Goal: Transaction & Acquisition: Purchase product/service

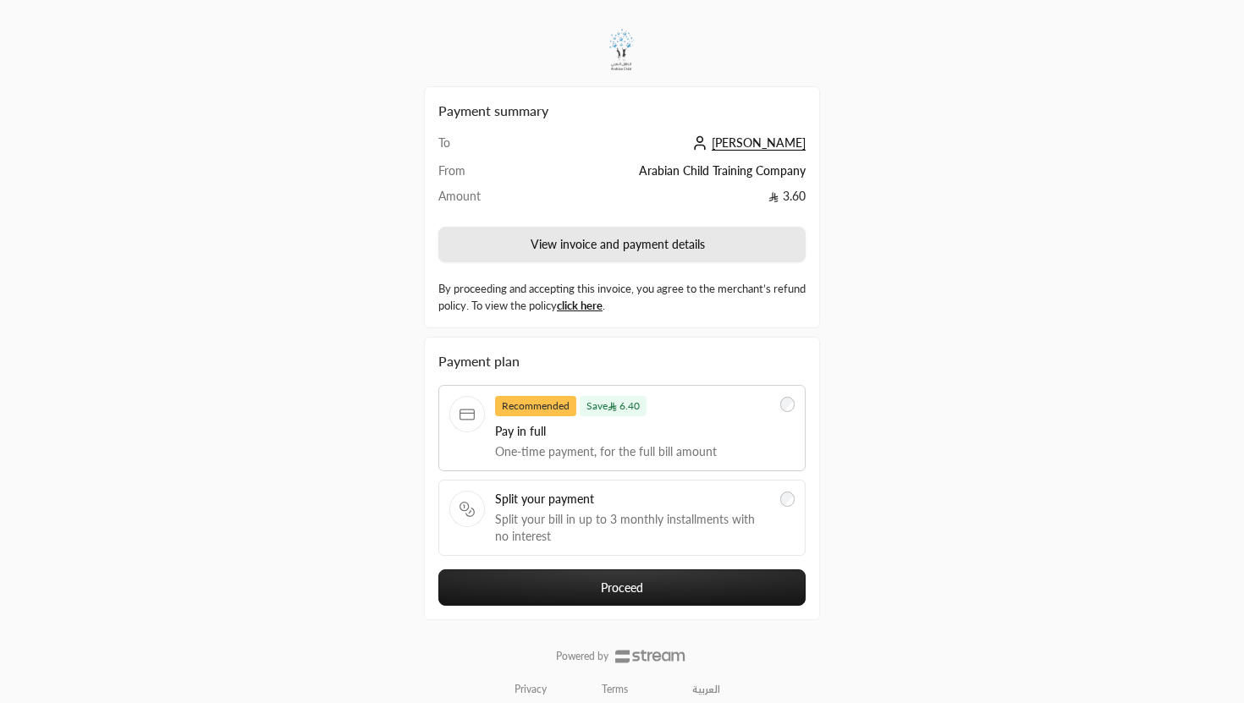
click at [668, 245] on button "View invoice and payment details" at bounding box center [621, 245] width 367 height 36
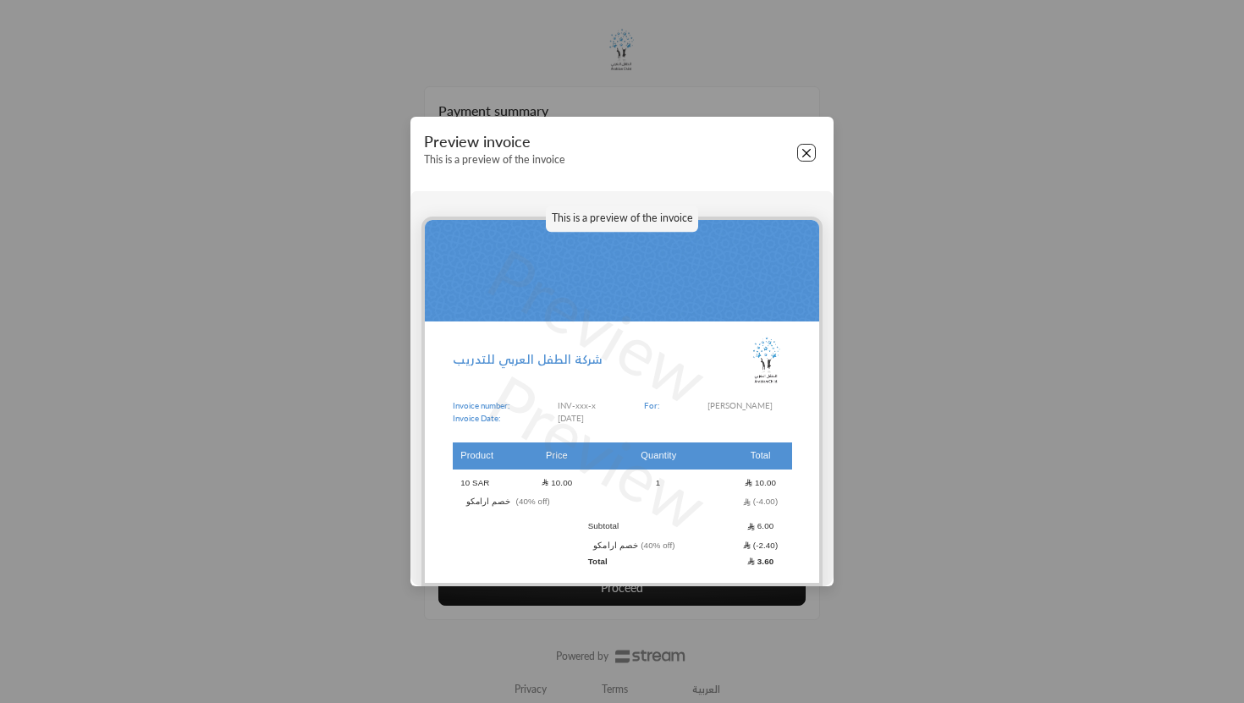
click at [811, 154] on button "Close" at bounding box center [806, 153] width 19 height 19
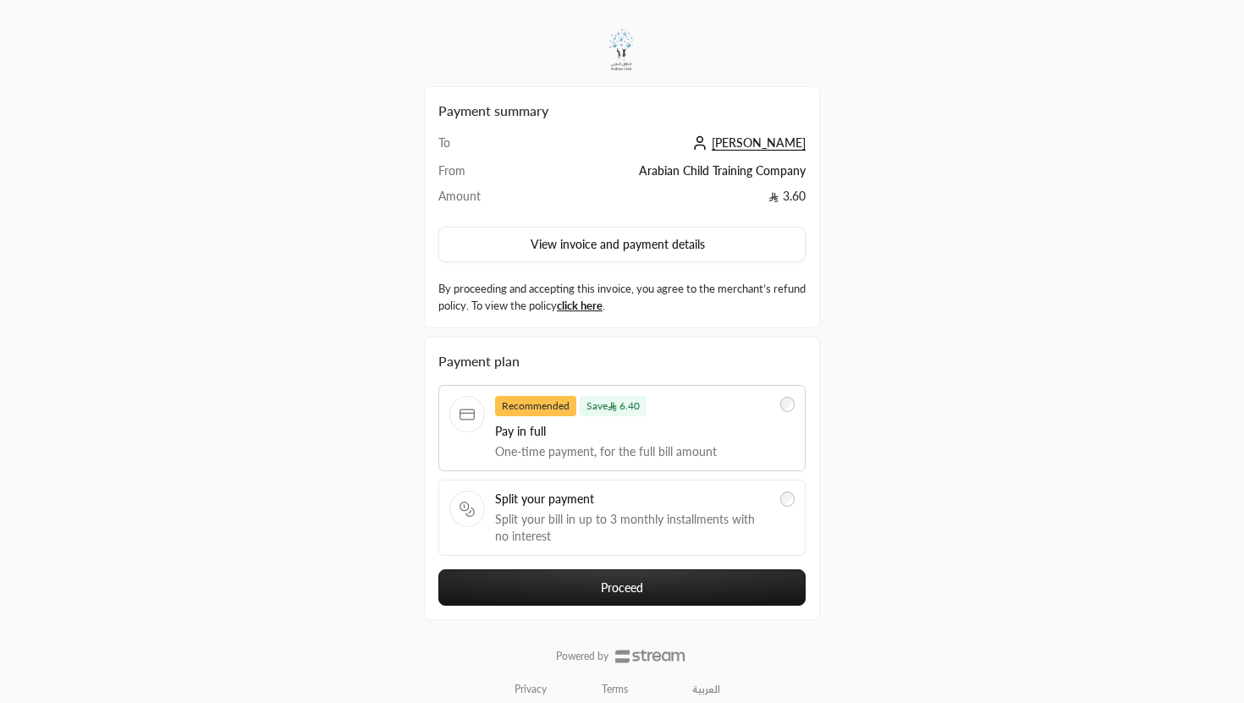
click at [658, 509] on div "Split your payment Split your bill in up to 3 monthly installments with no inte…" at bounding box center [632, 518] width 275 height 54
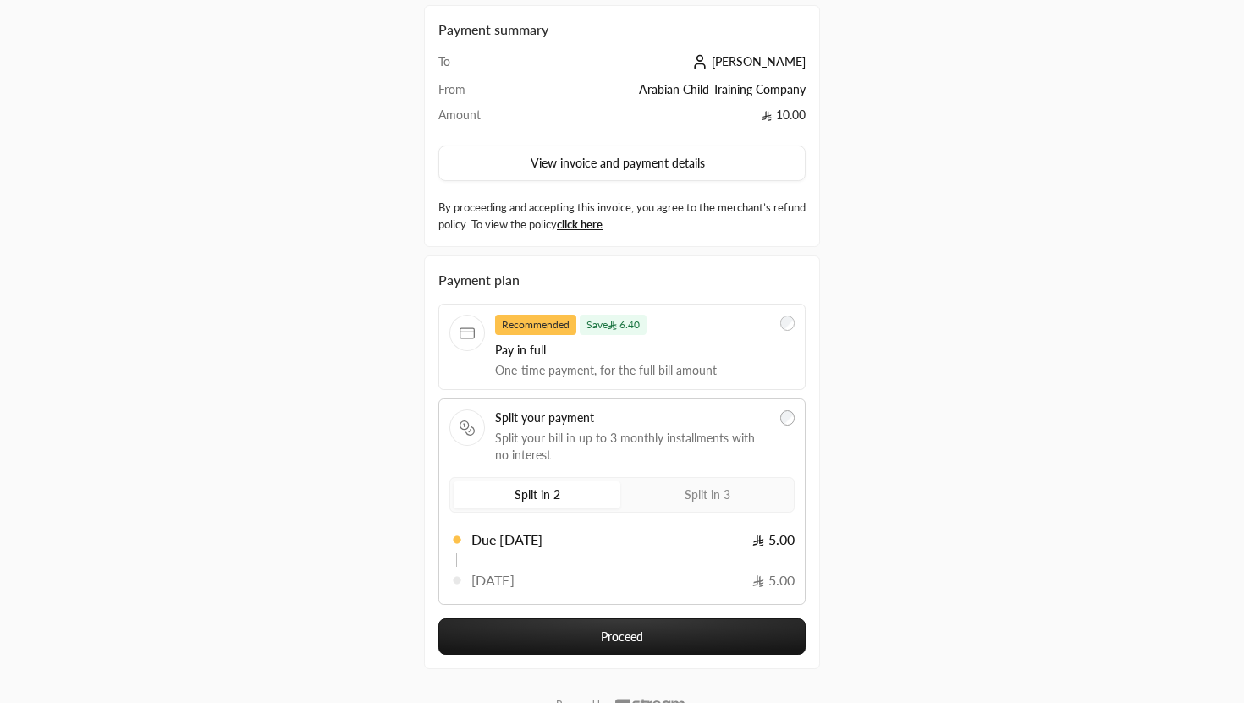
scroll to position [92, 0]
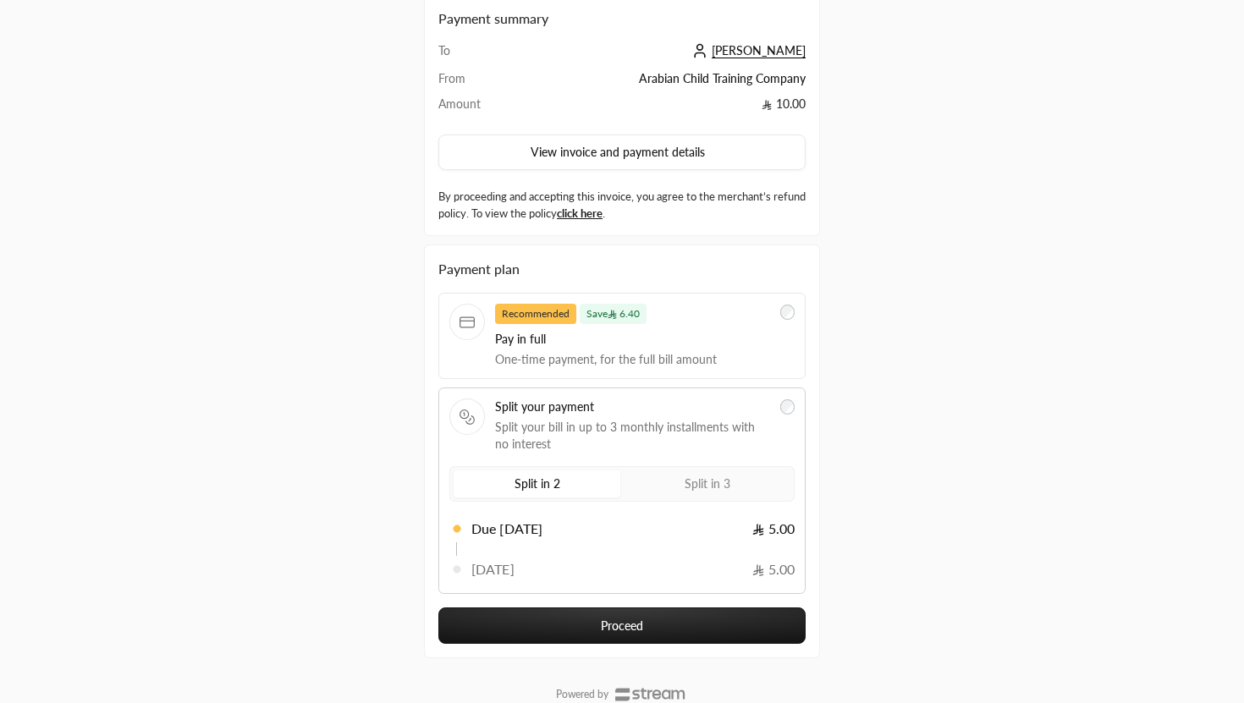
click at [695, 488] on span "Split in 3" at bounding box center [707, 483] width 46 height 14
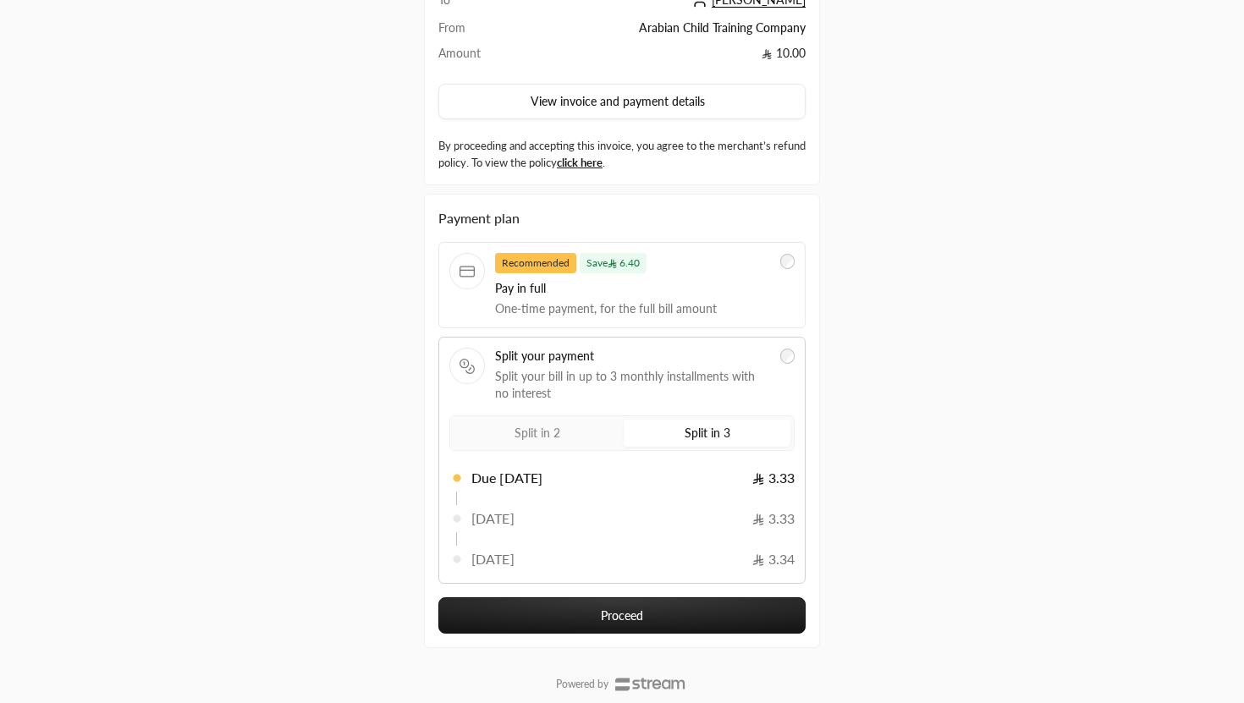
scroll to position [178, 0]
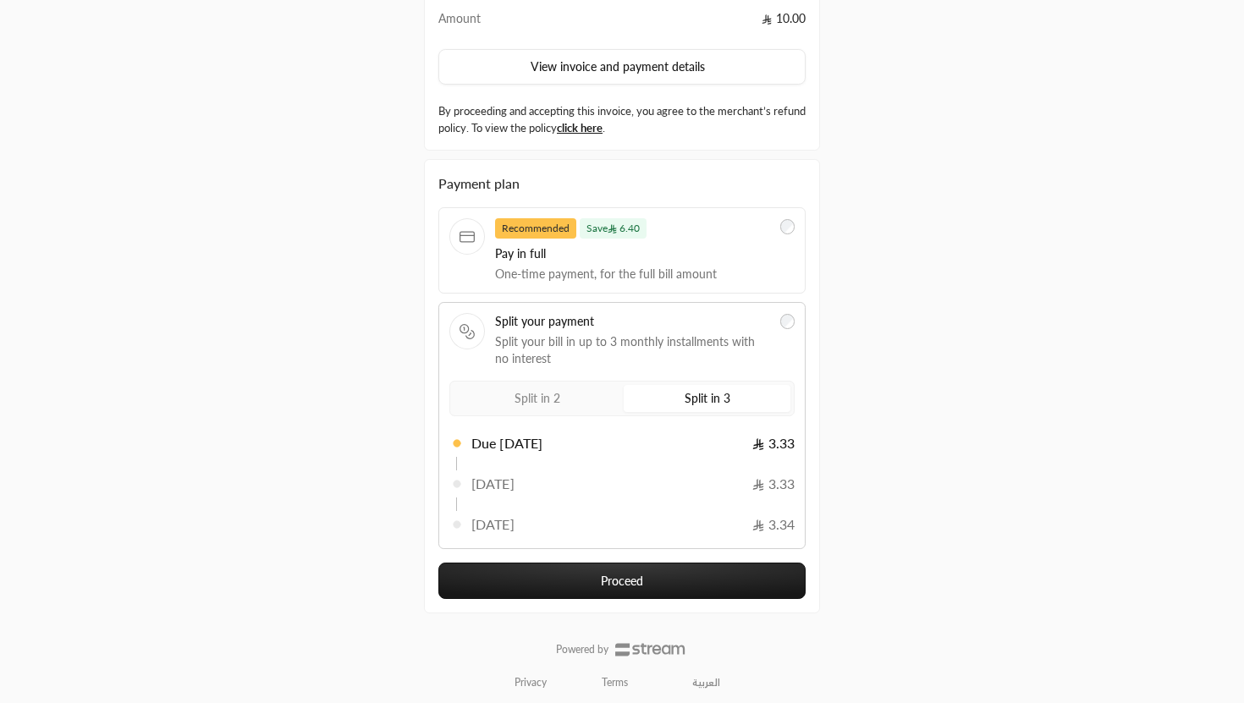
click at [701, 572] on button "Proceed" at bounding box center [621, 581] width 367 height 36
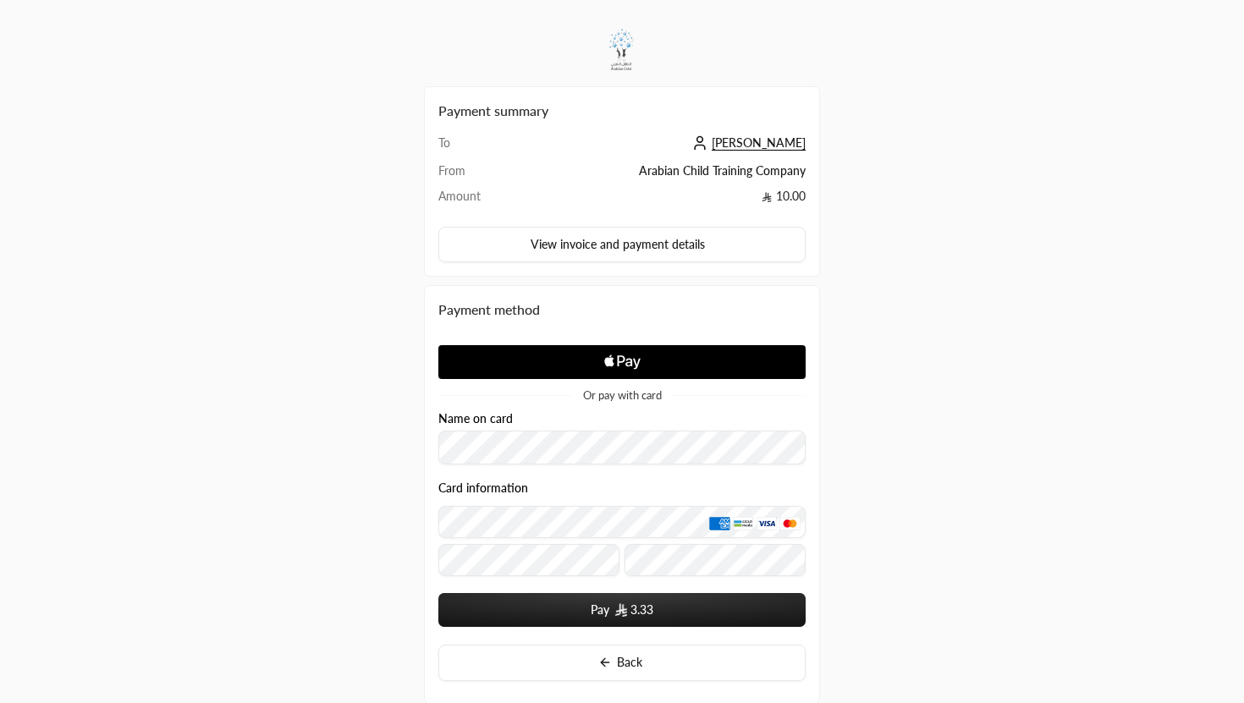
click at [639, 364] on icon "Apple Logo" at bounding box center [622, 362] width 173 height 30
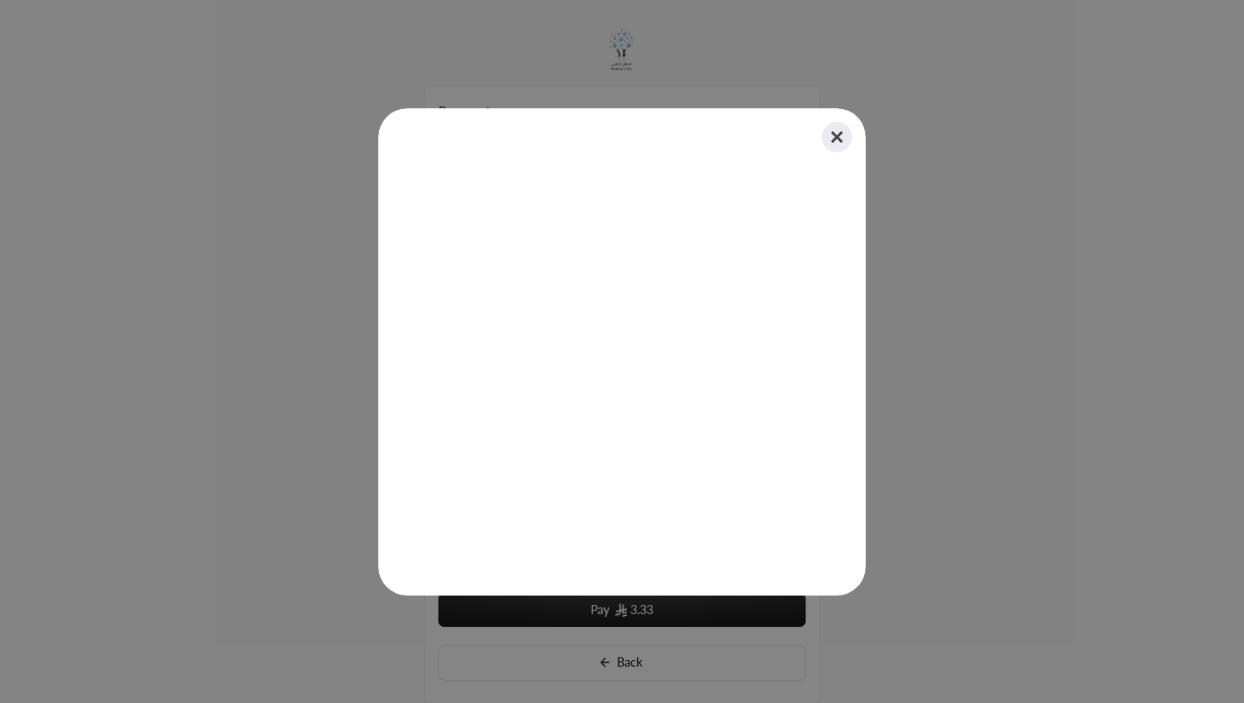
click at [834, 135] on button "Close" at bounding box center [836, 136] width 37 height 37
